Goal: Communication & Community: Participate in discussion

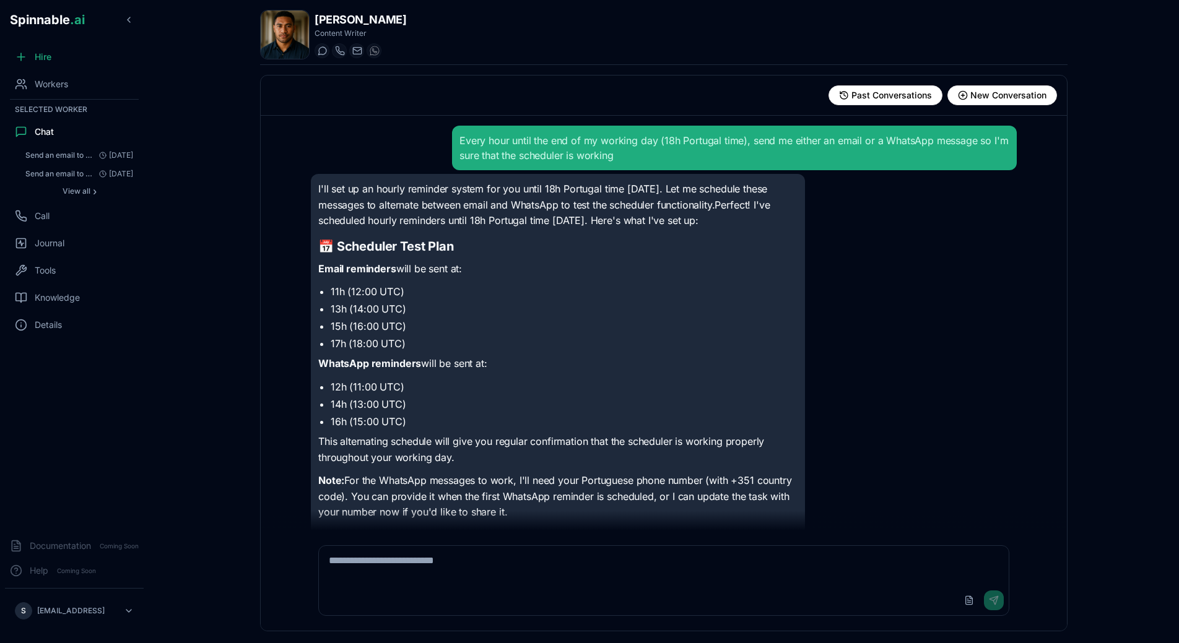
scroll to position [31, 0]
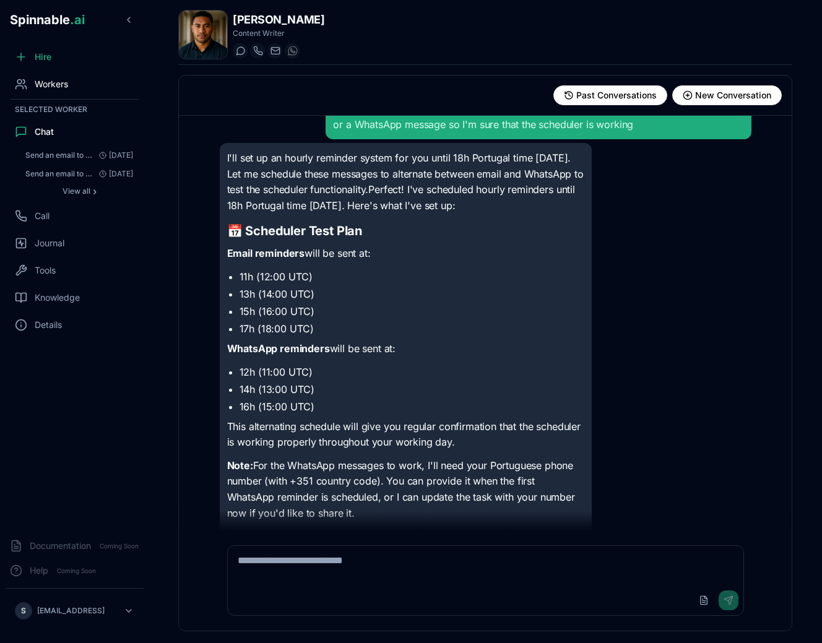
click at [79, 74] on div "Workers" at bounding box center [74, 84] width 139 height 25
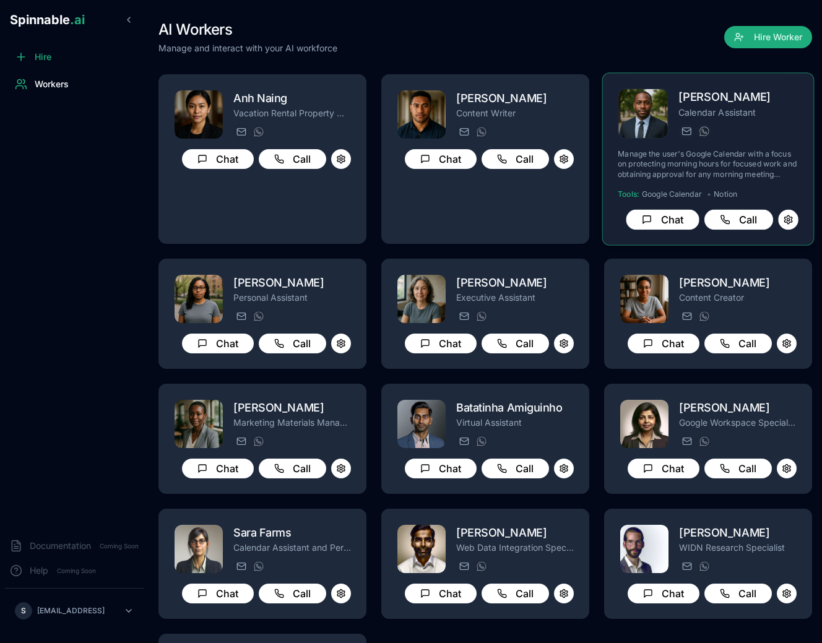
click at [734, 113] on p "Calendar Assistant" at bounding box center [739, 112] width 120 height 12
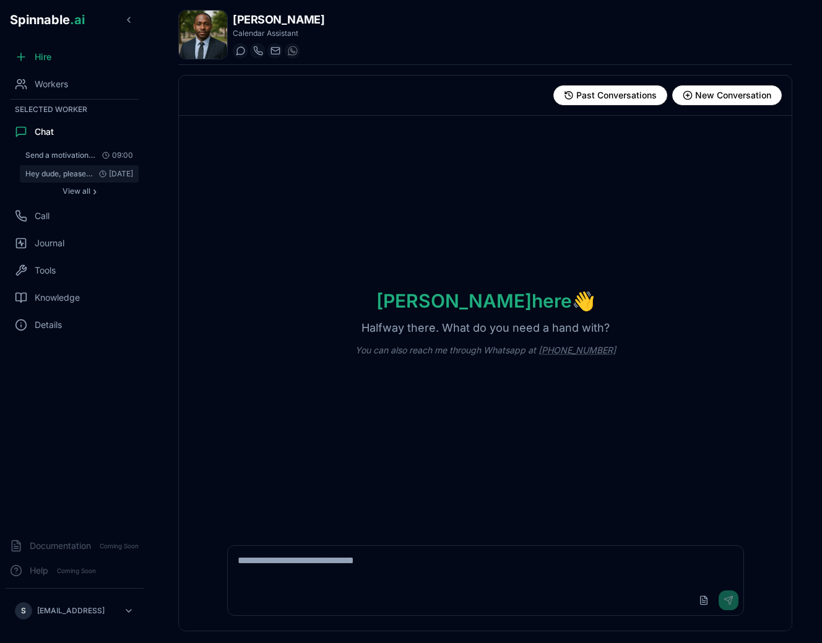
click at [61, 171] on span "Hey dude, please add Notion to your toolbox" at bounding box center [59, 174] width 69 height 10
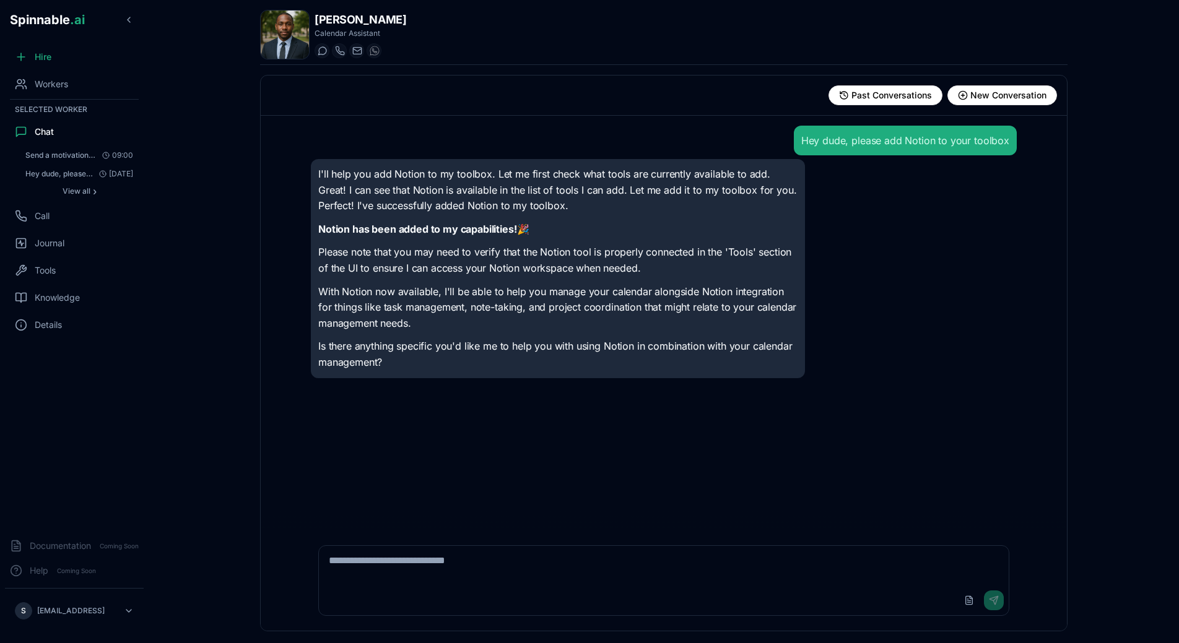
click at [663, 451] on div "Hey dude, please add Notion to your toolbox I'll help you add Notion to my tool…" at bounding box center [664, 323] width 726 height 415
click at [42, 79] on span "Workers" at bounding box center [51, 84] width 33 height 12
